Goal: Task Accomplishment & Management: Manage account settings

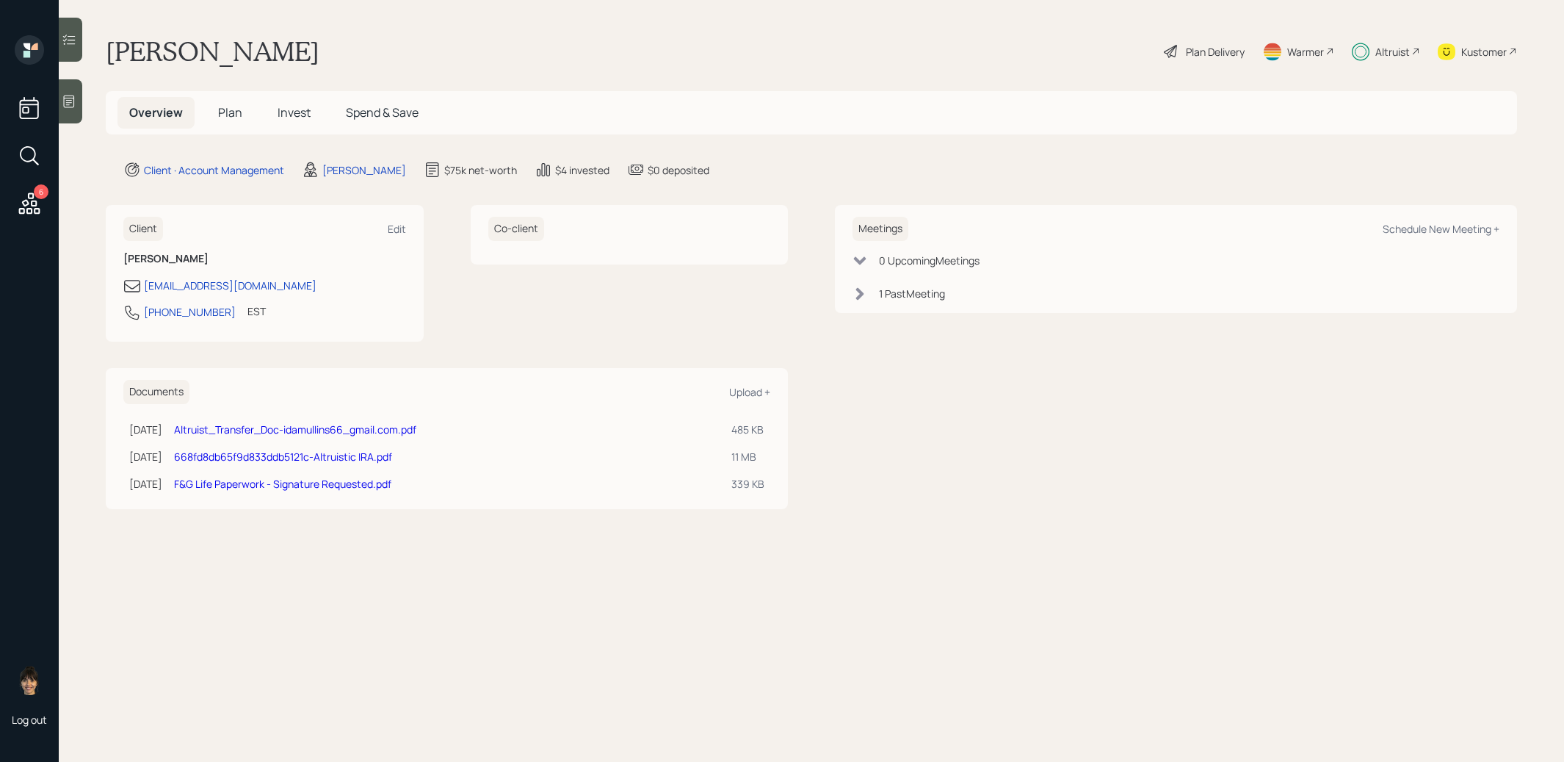
click at [283, 114] on span "Invest" at bounding box center [294, 112] width 33 height 16
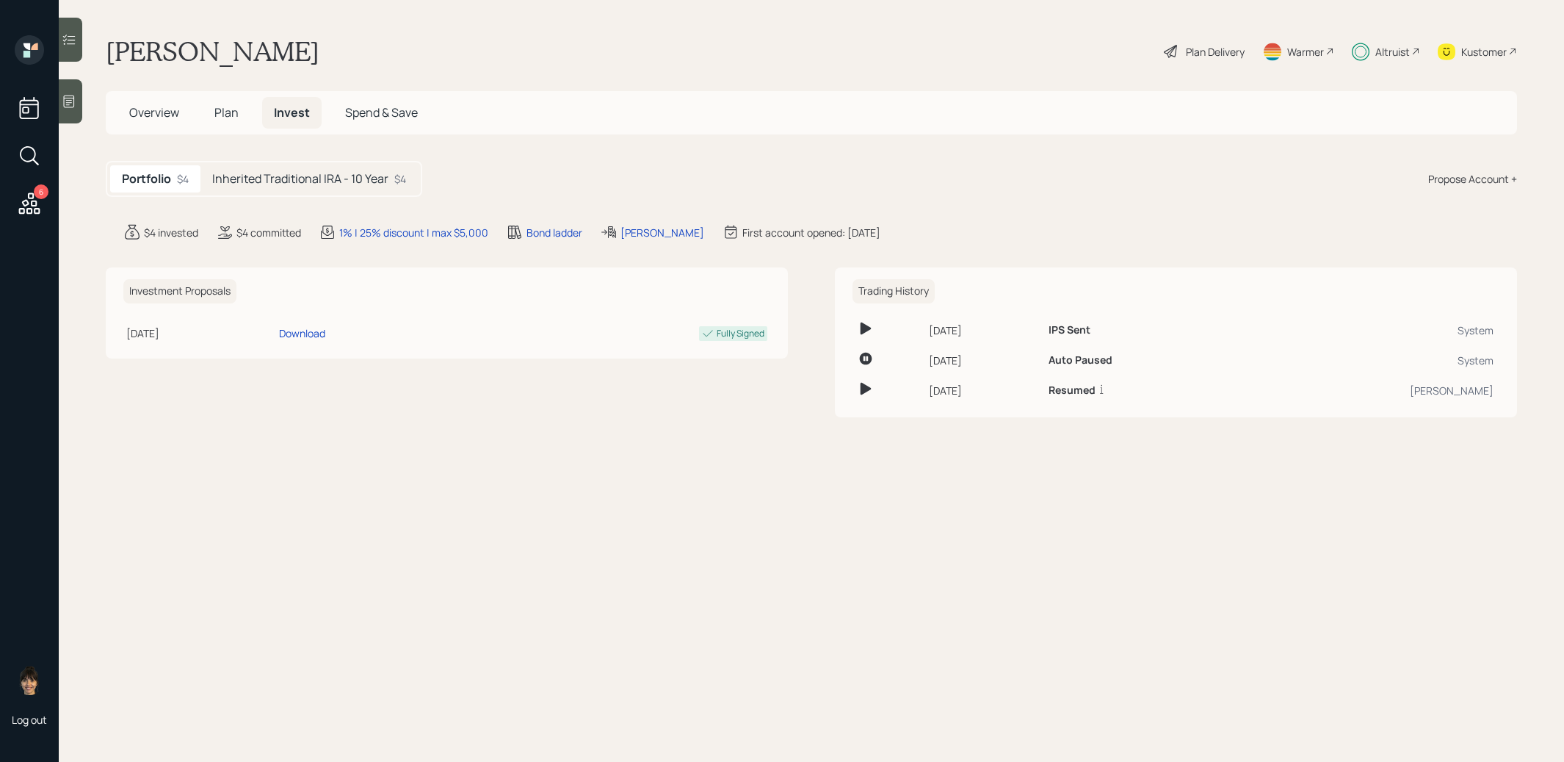
click at [289, 174] on h5 "Inherited Traditional IRA - 10 Year" at bounding box center [300, 179] width 176 height 14
